Goal: Task Accomplishment & Management: Complete application form

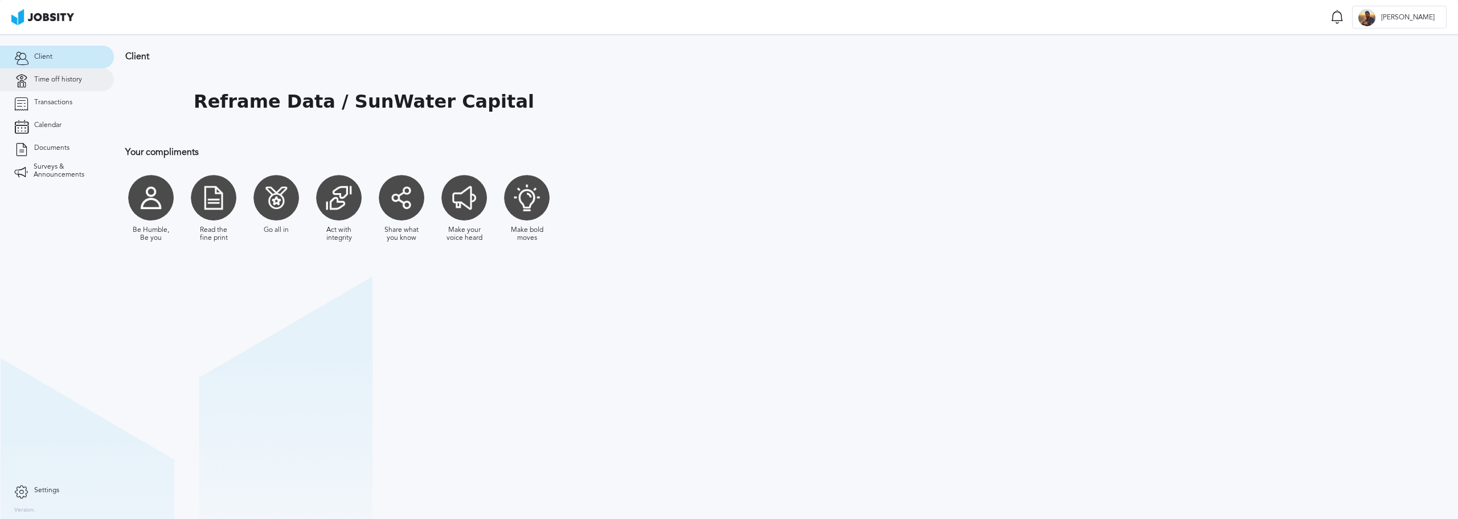
click at [79, 78] on span "Time off history" at bounding box center [58, 80] width 48 height 8
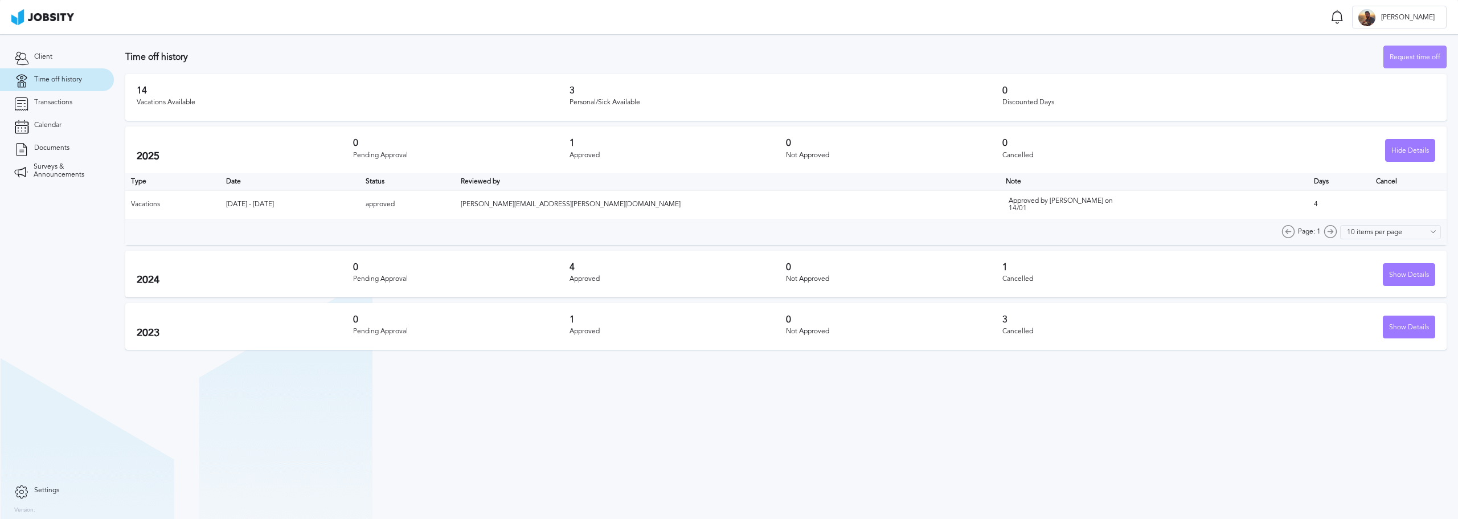
click at [1437, 52] on div "Request time off" at bounding box center [1415, 57] width 62 height 23
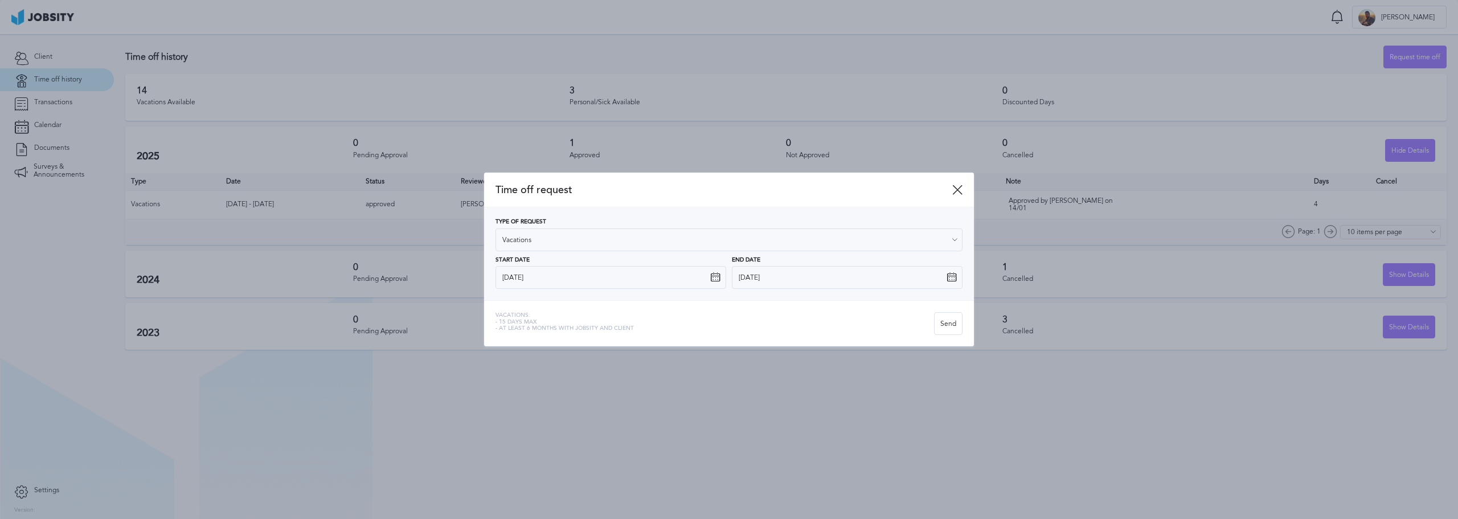
click at [711, 278] on icon at bounding box center [715, 277] width 10 height 10
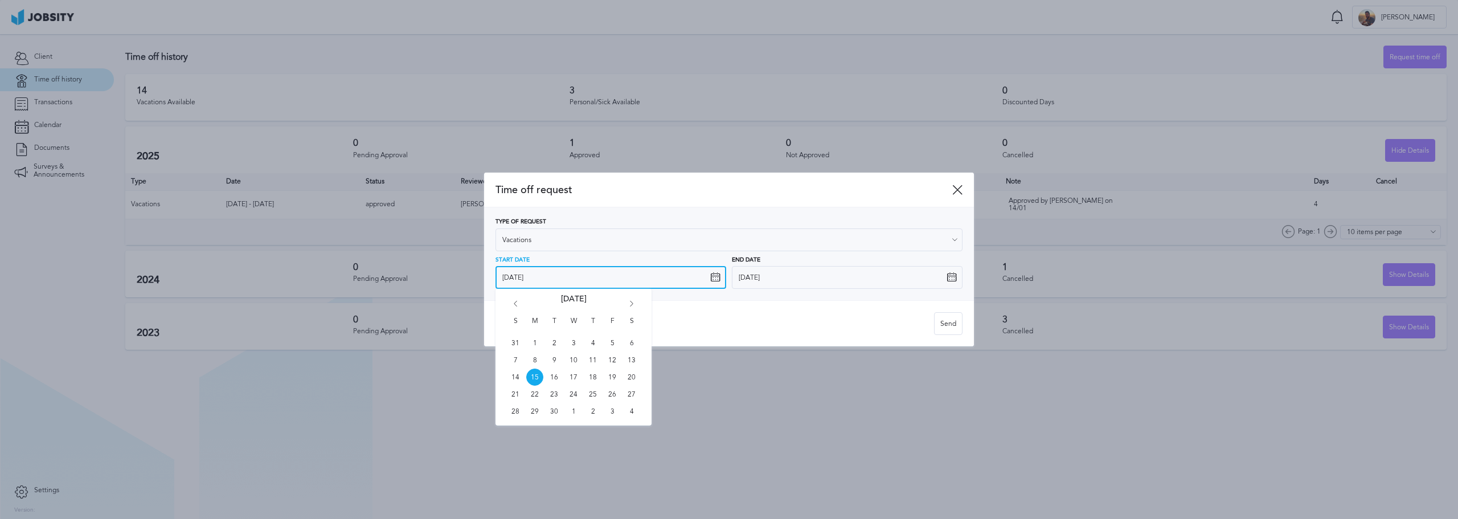
click at [670, 278] on input "[DATE]" at bounding box center [610, 277] width 231 height 23
click at [571, 407] on span "1" at bounding box center [573, 411] width 17 height 17
type input "[DATE]"
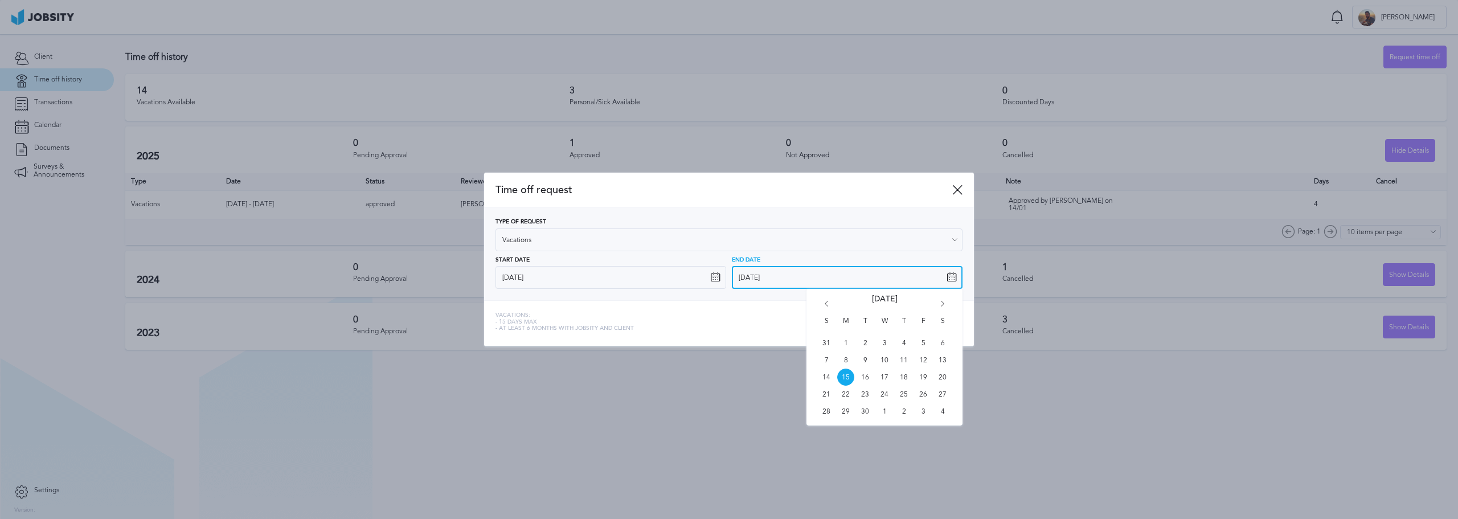
click at [816, 277] on input "[DATE]" at bounding box center [847, 277] width 231 height 23
click at [943, 301] on icon "Go forward 1 month" at bounding box center [942, 306] width 10 height 10
click at [921, 362] on span "10" at bounding box center [922, 359] width 17 height 17
type input "[DATE]"
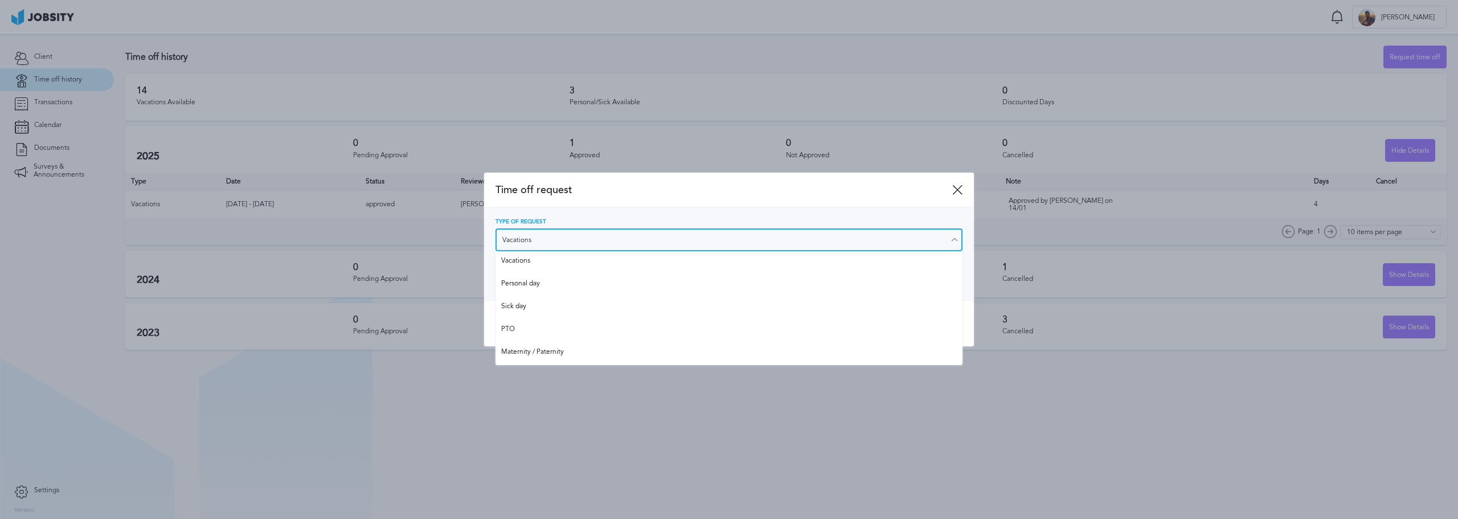
click at [539, 238] on input "Vacations" at bounding box center [728, 239] width 467 height 23
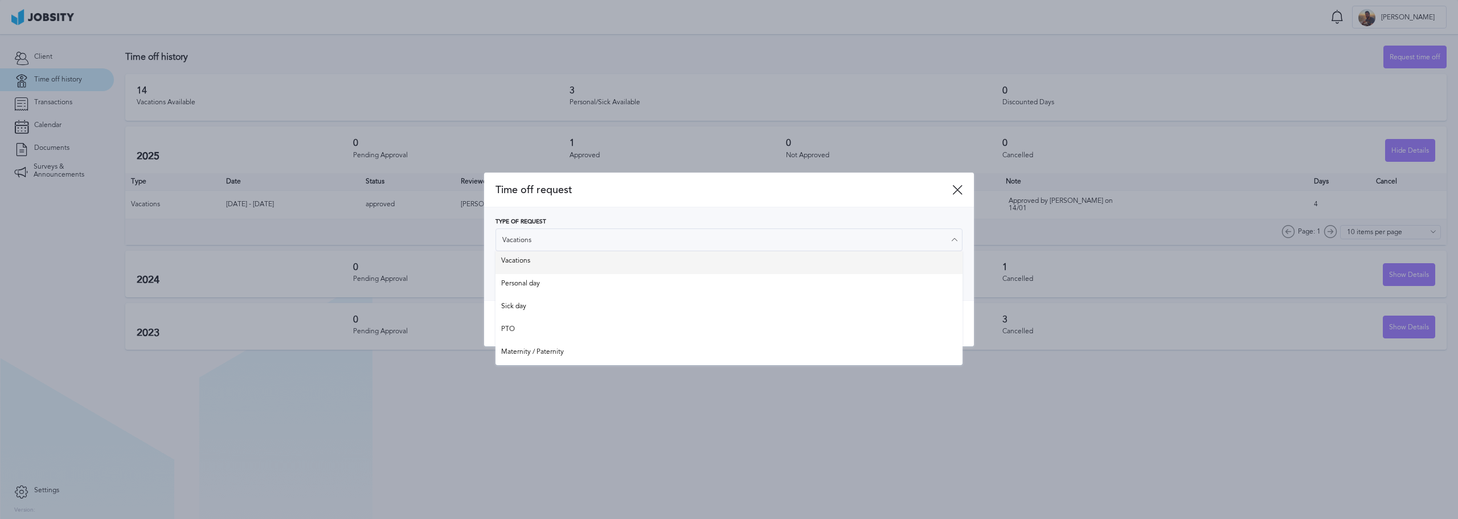
click at [540, 261] on div "Type of Request Vacations Vacations Personal day Sick day PTO Maternity / Pater…" at bounding box center [728, 254] width 467 height 70
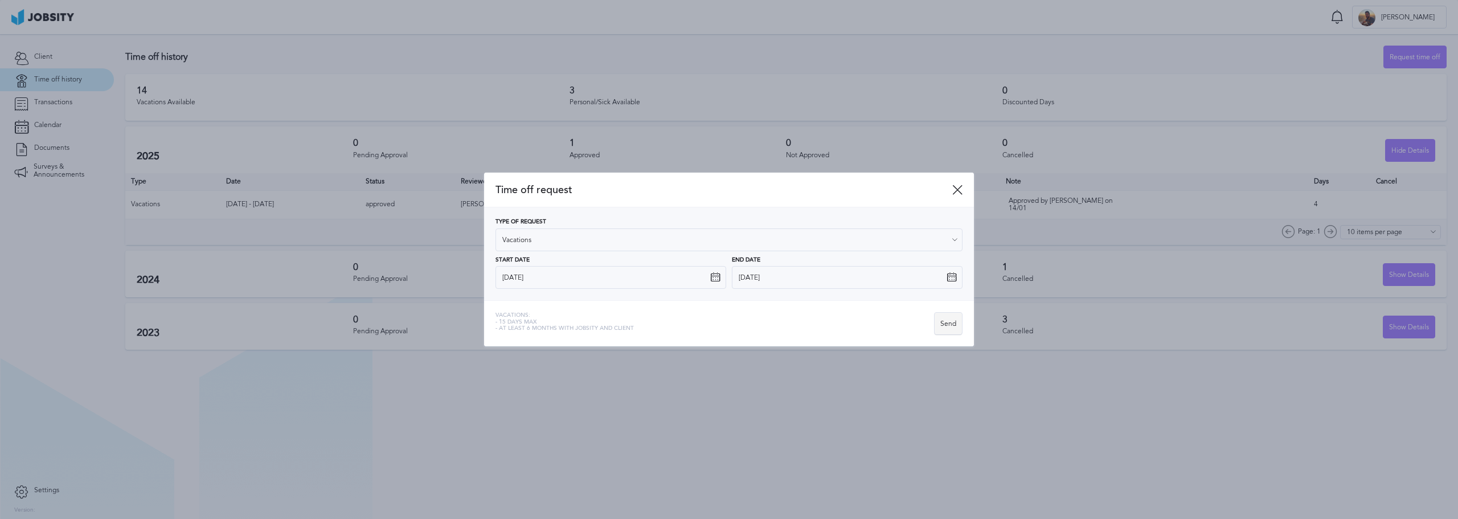
click at [947, 327] on div "Send" at bounding box center [947, 324] width 27 height 23
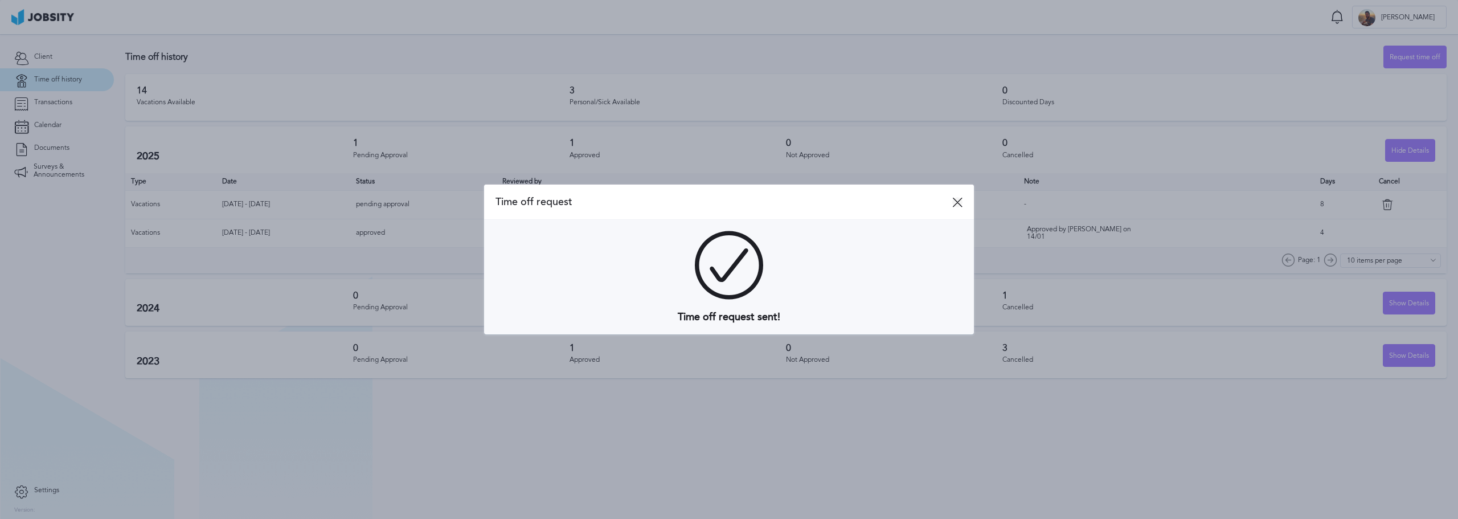
click at [958, 202] on icon at bounding box center [957, 202] width 10 height 10
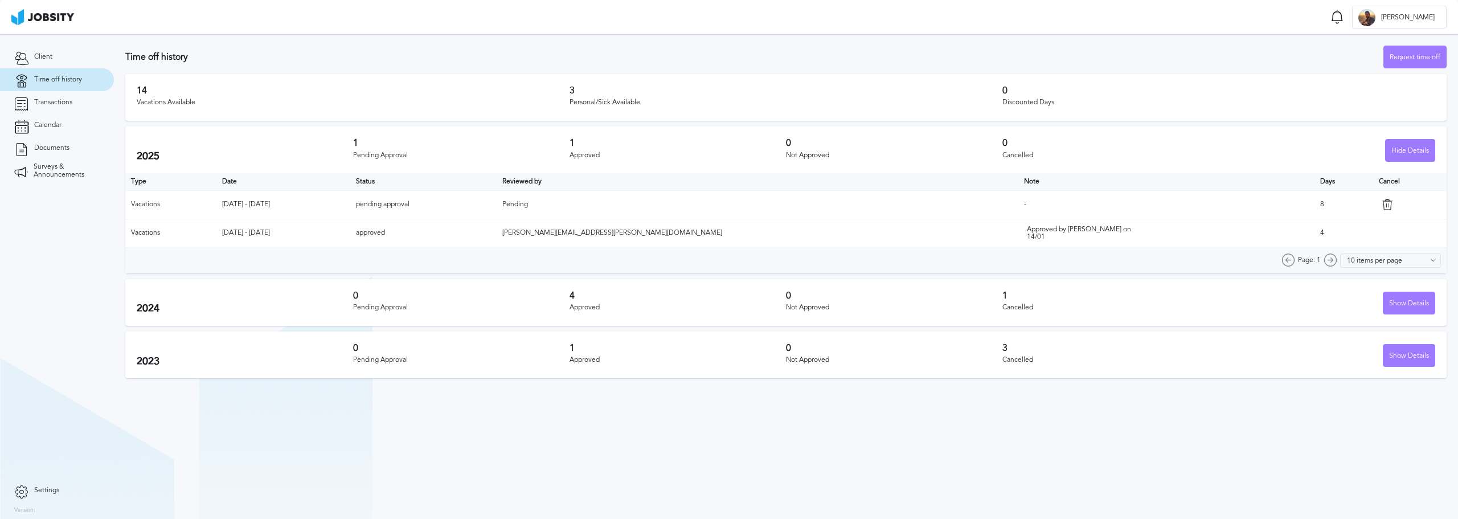
click at [563, 483] on section "Time off history Request time off 14 Vacations Available 3 Personal/Sick Availa…" at bounding box center [786, 276] width 1344 height 485
click at [498, 445] on section "Time off history Request time off 14 Vacations Available 3 Personal/Sick Availa…" at bounding box center [786, 276] width 1344 height 485
